Goal: Find specific page/section: Find specific page/section

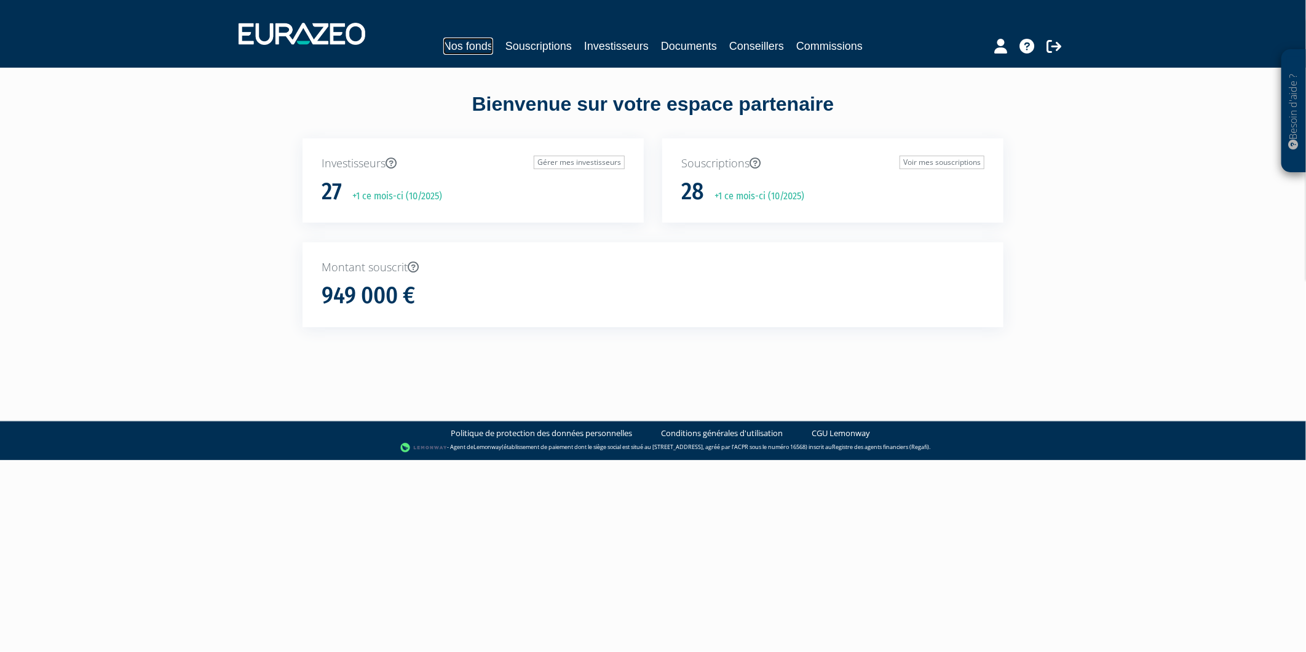
click at [443, 44] on link "Nos fonds" at bounding box center [468, 45] width 50 height 17
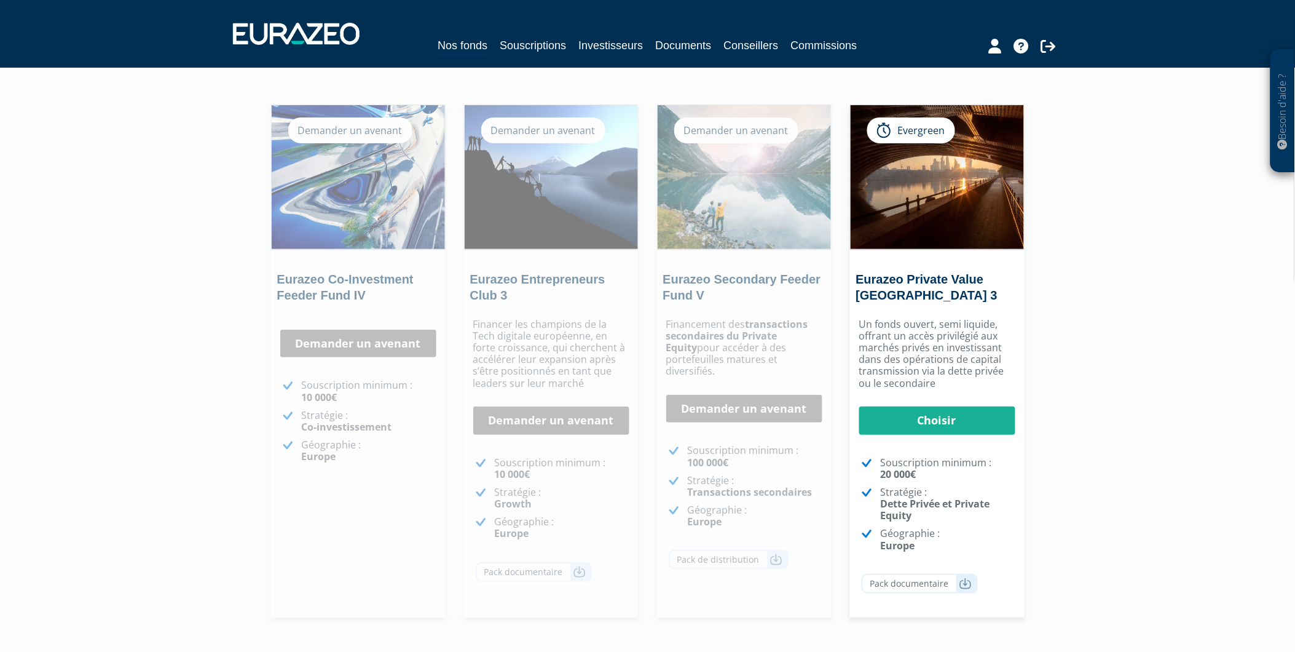
scroll to position [35, 0]
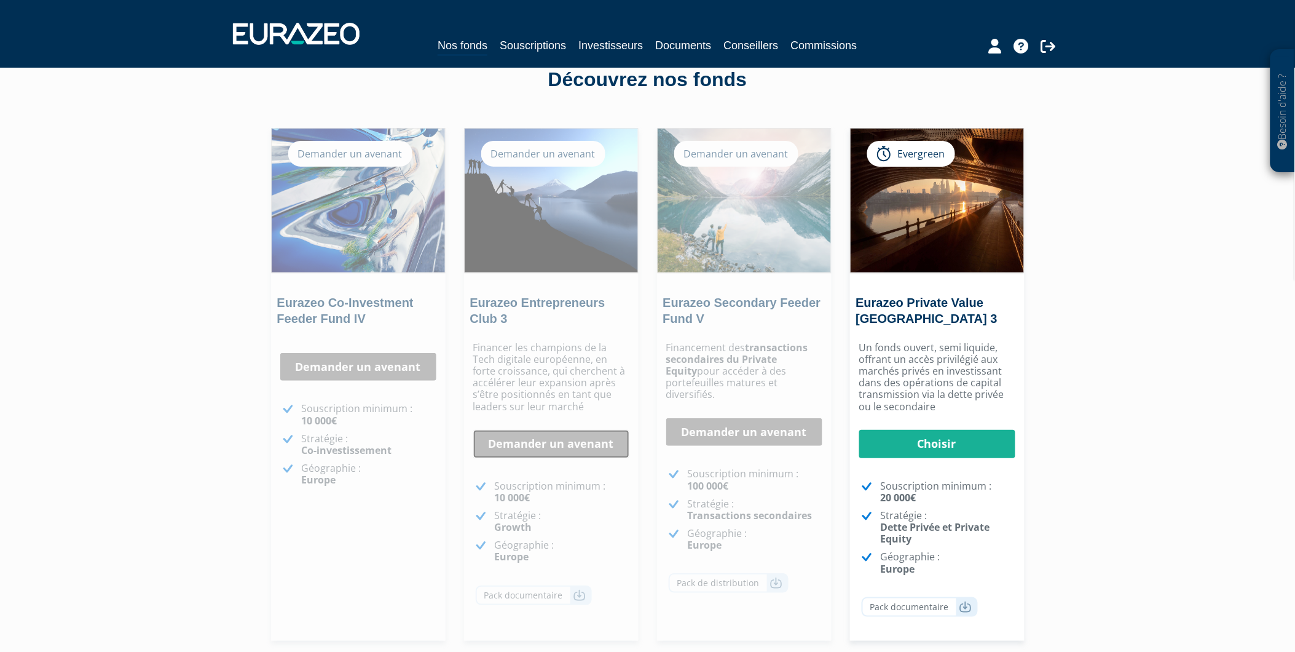
click at [551, 443] on link "Demander un avenant" at bounding box center [551, 444] width 156 height 28
